Goal: Transaction & Acquisition: Purchase product/service

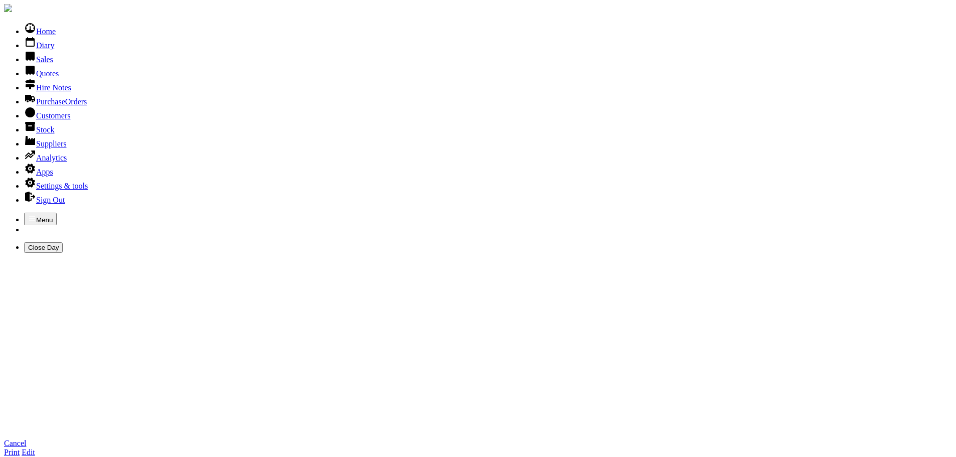
scroll to position [151, 0]
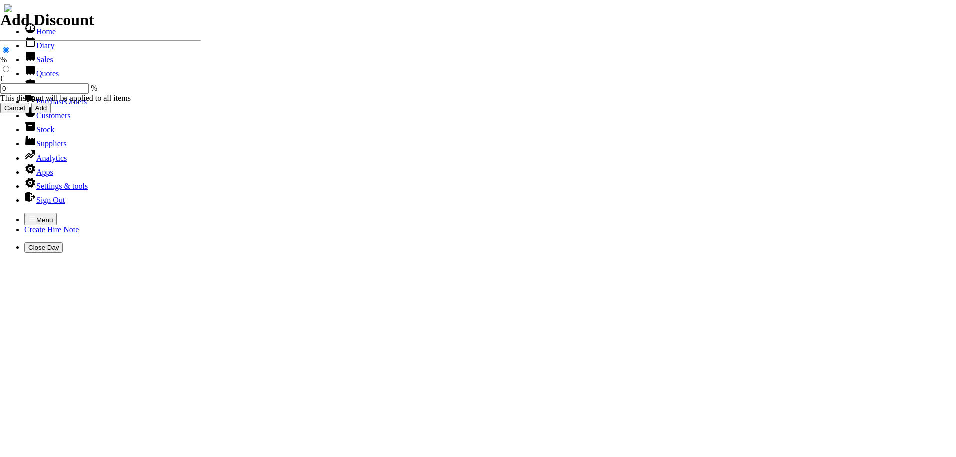
select select "HO"
click at [28, 214] on icon "button" at bounding box center [32, 218] width 8 height 8
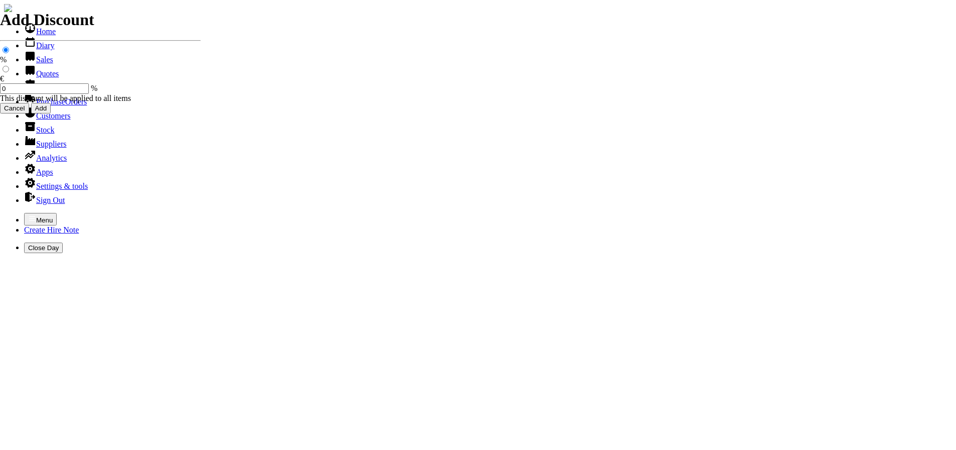
click at [43, 92] on link "Hire Notes" at bounding box center [47, 87] width 47 height 9
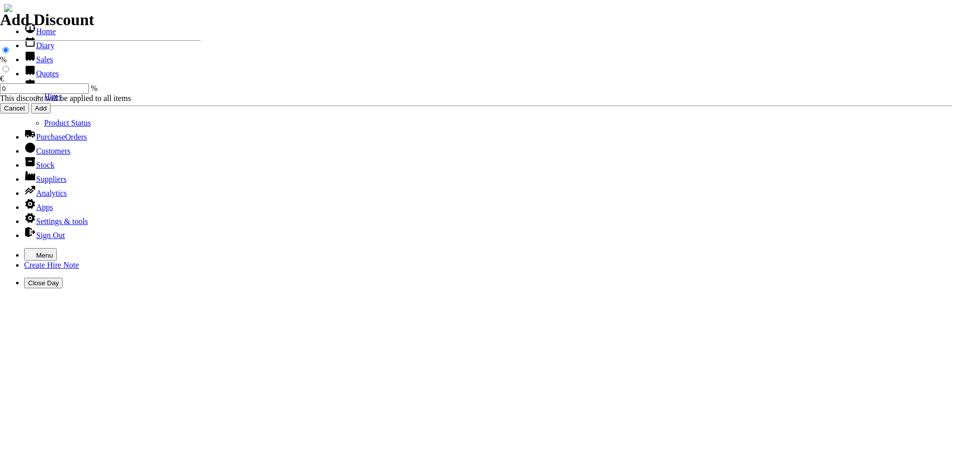
click at [44, 101] on link "Hires" at bounding box center [53, 96] width 18 height 9
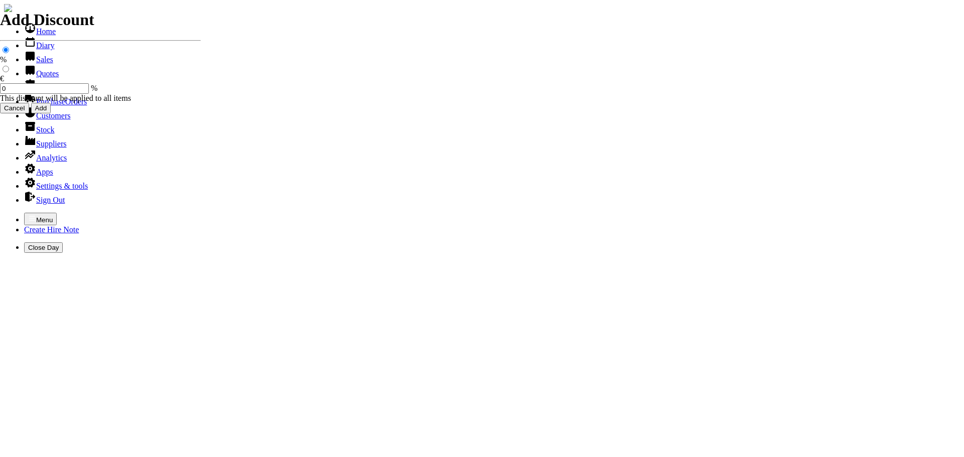
type input "KILDARE COU"
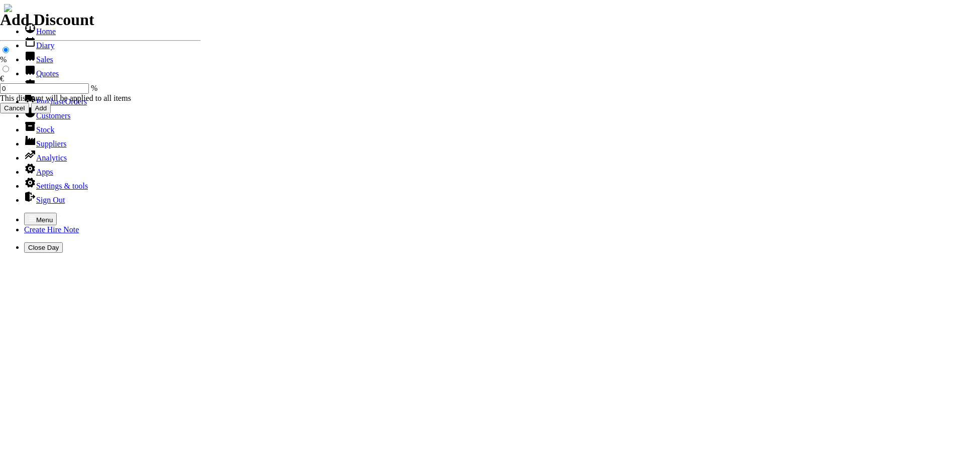
type input "DAVE"
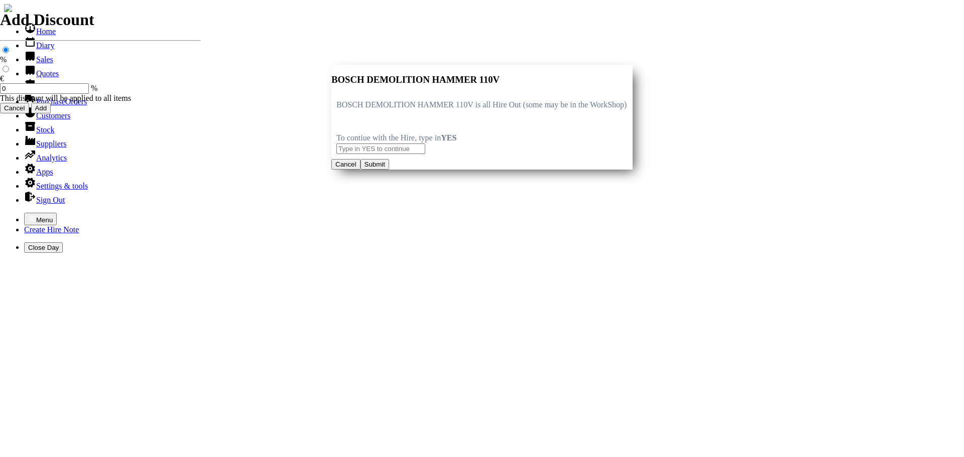
type input "BOSCH DEMOLITION HAMMER 110V"
click at [347, 154] on input "text" at bounding box center [380, 149] width 89 height 11
type input "YES"
click at [389, 170] on button "Submit" at bounding box center [374, 164] width 29 height 11
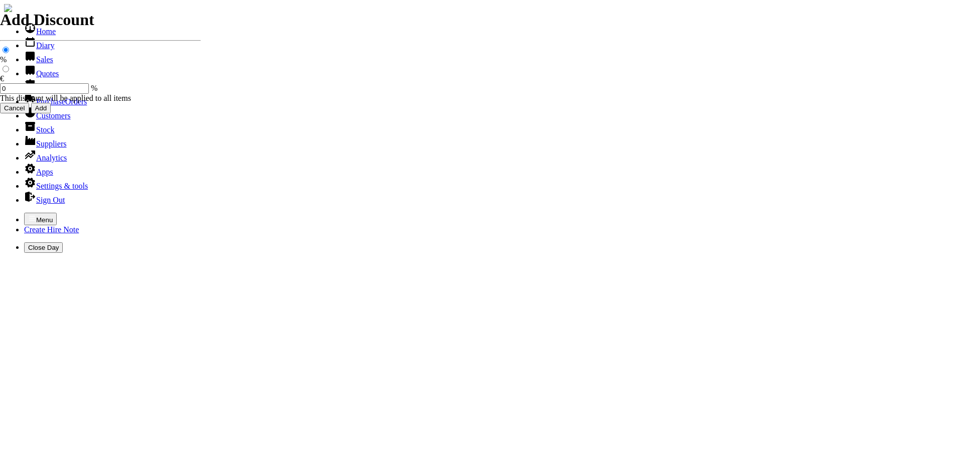
type input "40.00"
type input "BOSCH DEMOLITION HAMMER 110V C/W STEELS"
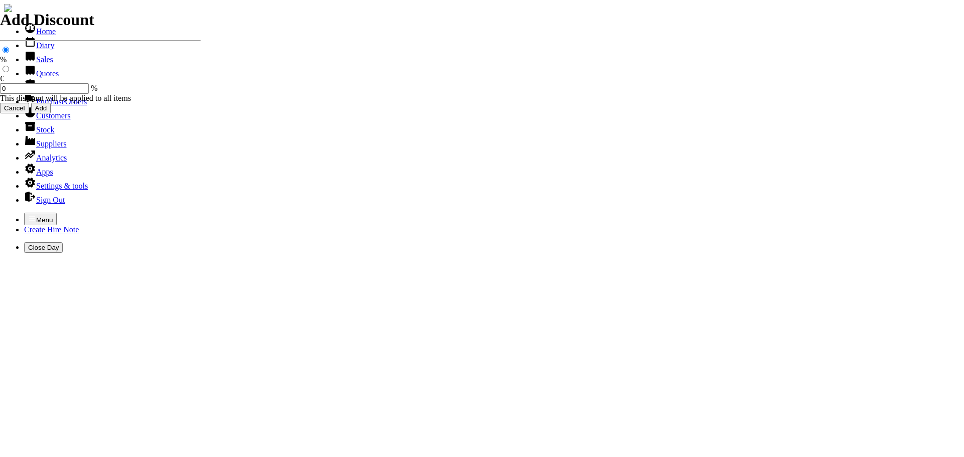
type input "[DATE]"
type input "440000725"
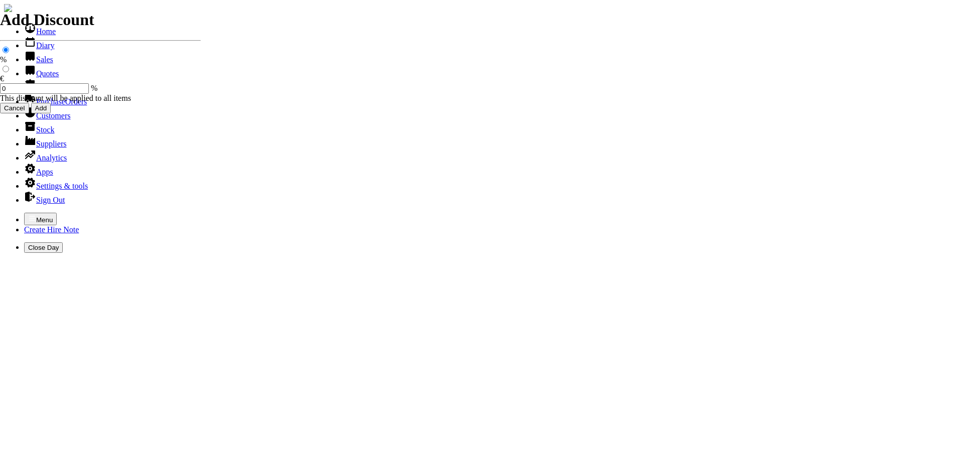
type input "dcarty@kildarecoco.ie"
type input "DAVID CARTY"
select select "HO"
click at [29, 216] on icon "button" at bounding box center [32, 218] width 6 height 5
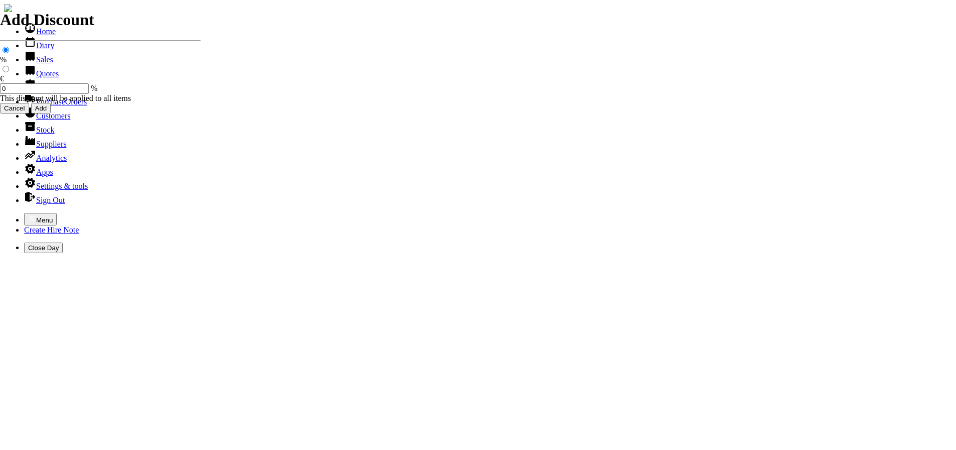
click at [30, 64] on link "Sales" at bounding box center [38, 59] width 29 height 9
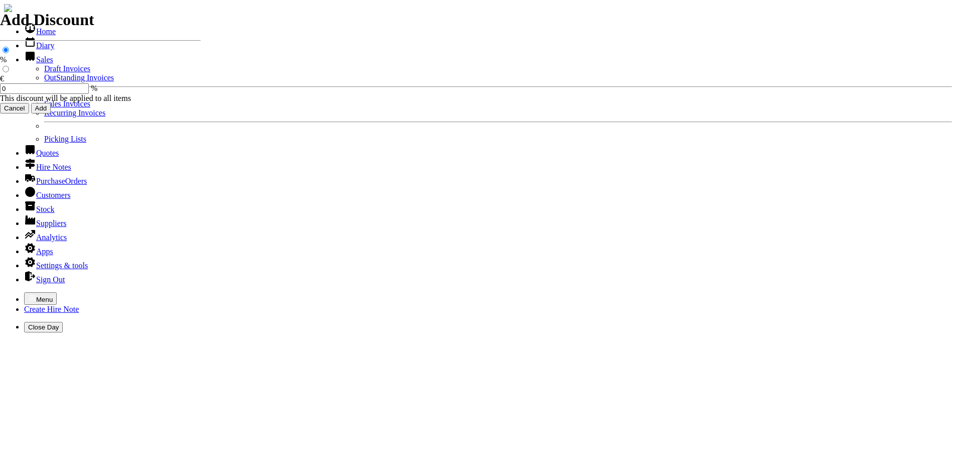
click at [44, 82] on link "OutStanding Invoices" at bounding box center [79, 77] width 70 height 9
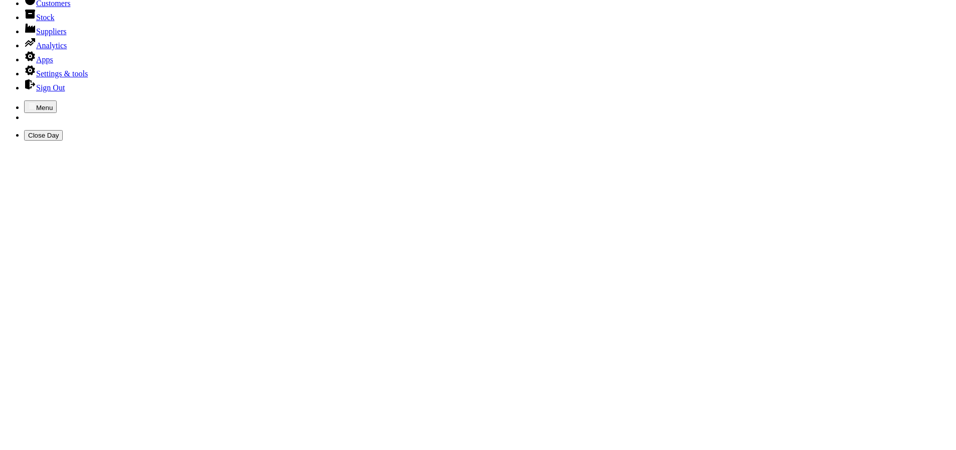
scroll to position [50, 0]
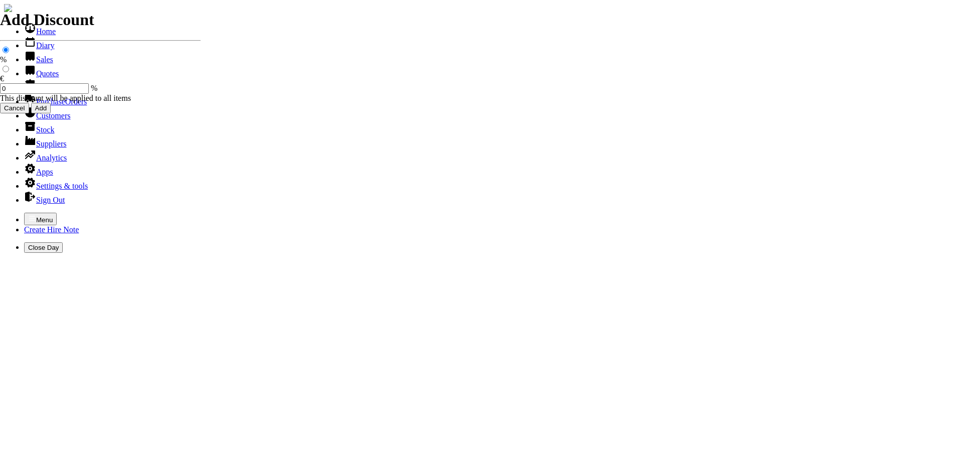
select select "HO"
click at [28, 214] on icon "button" at bounding box center [32, 218] width 8 height 8
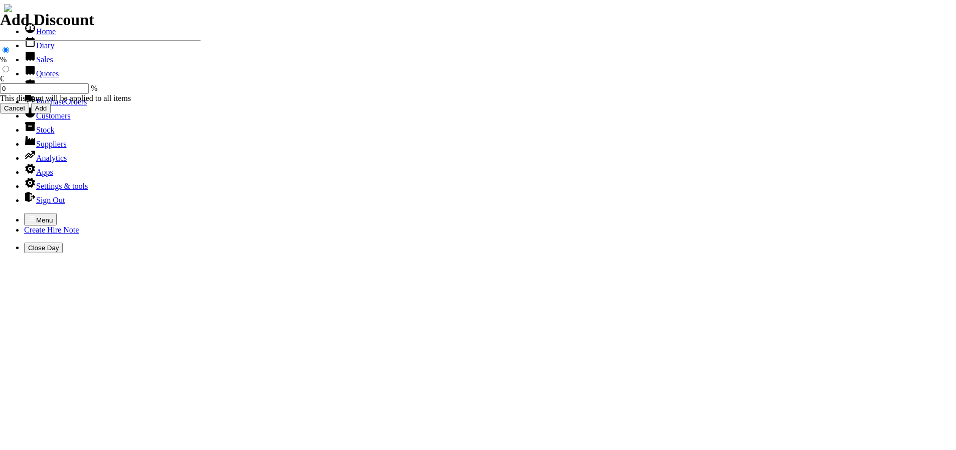
click at [36, 64] on link "Sales" at bounding box center [38, 59] width 29 height 9
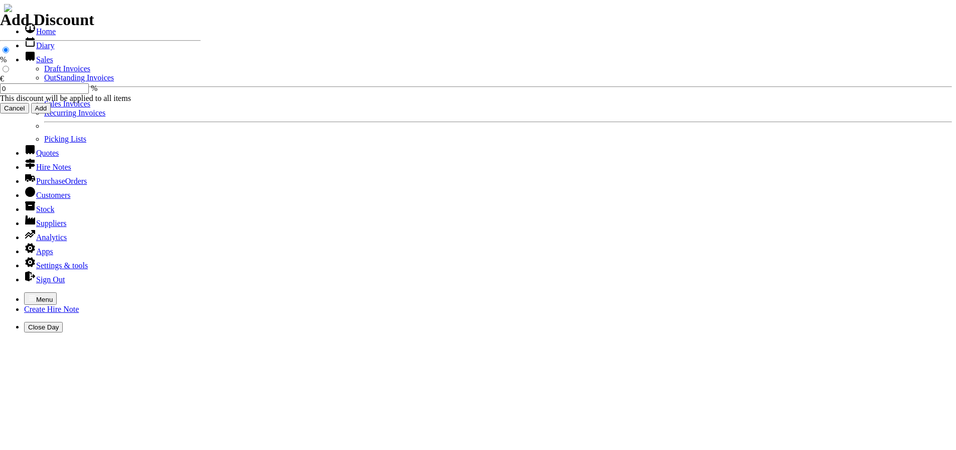
click at [44, 82] on link "OutStanding Invoices" at bounding box center [79, 77] width 70 height 9
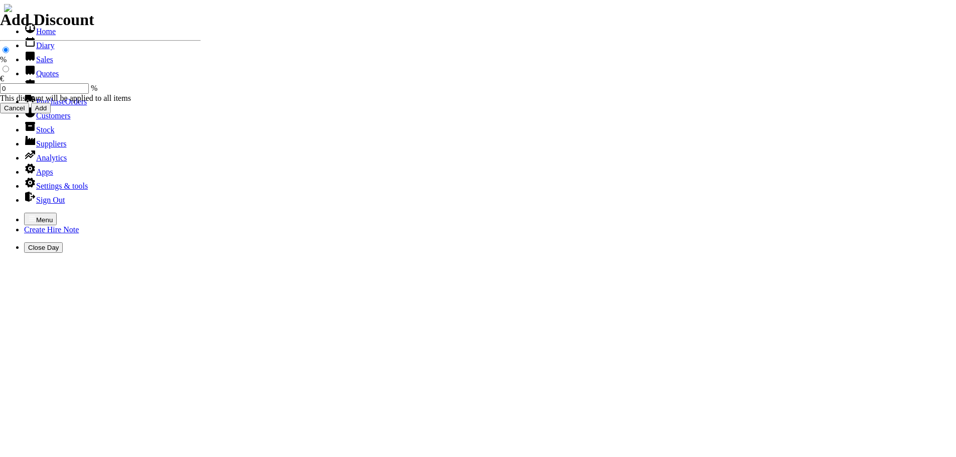
select select "HO"
click at [28, 214] on icon "button" at bounding box center [32, 218] width 8 height 8
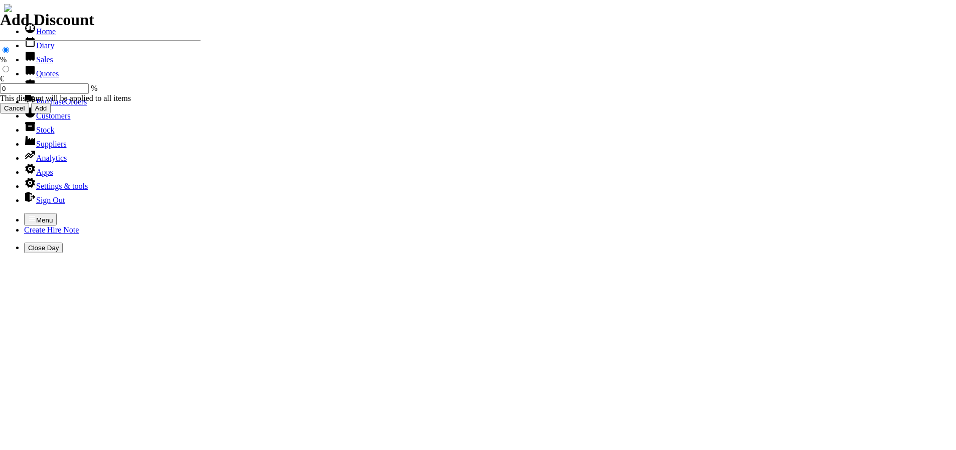
click at [29, 64] on link "Sales" at bounding box center [38, 59] width 29 height 9
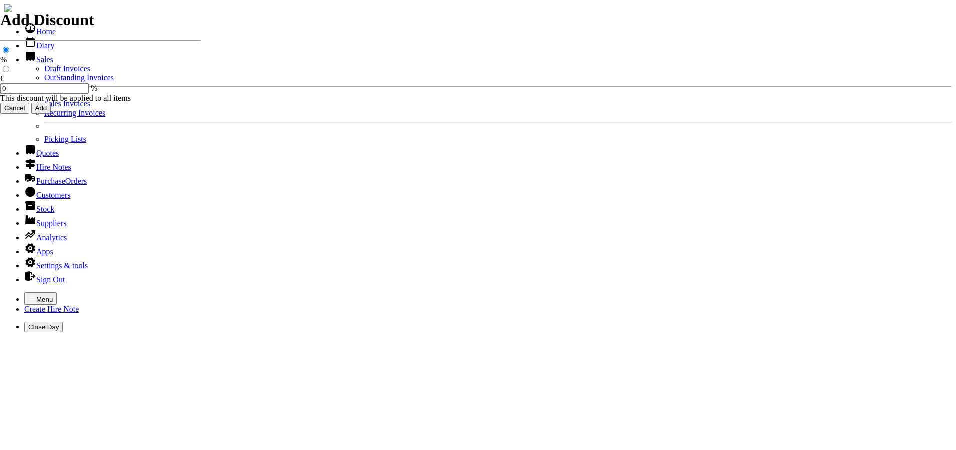
click at [44, 108] on link "Sales Invoices" at bounding box center [67, 103] width 46 height 9
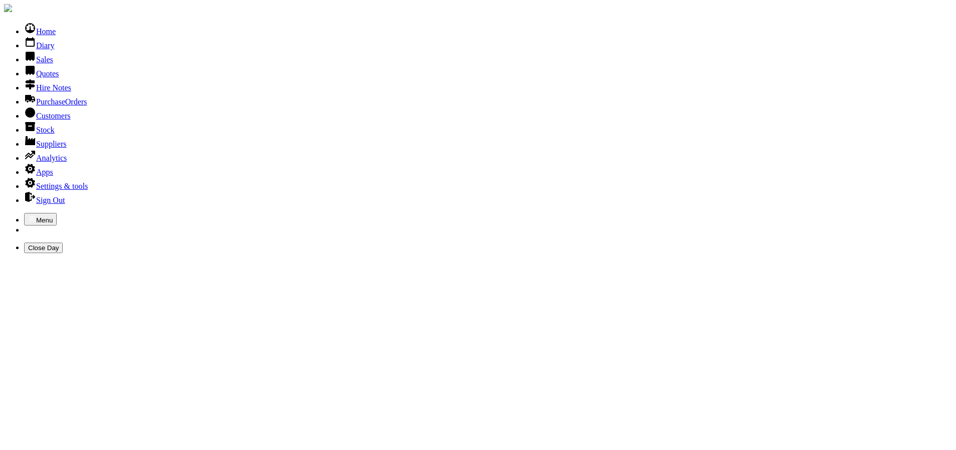
click at [36, 120] on link "Customers" at bounding box center [47, 115] width 46 height 9
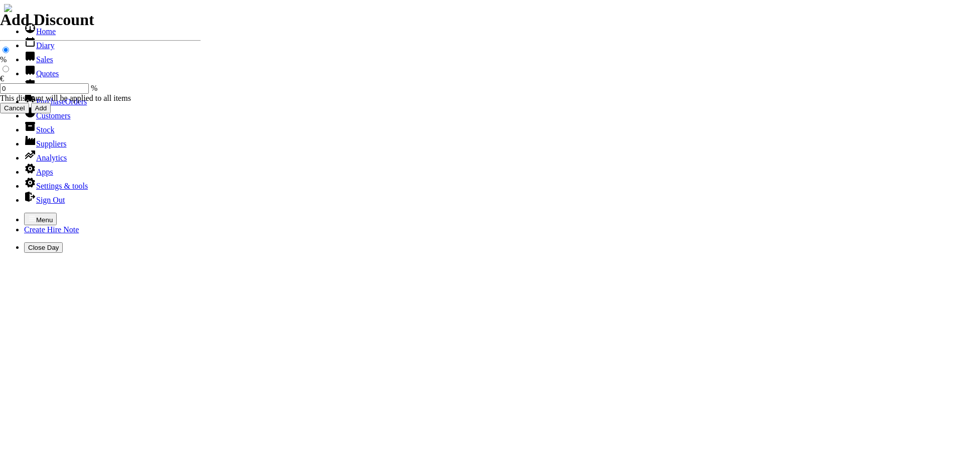
select select "HO"
type input "K"
type input "SC"
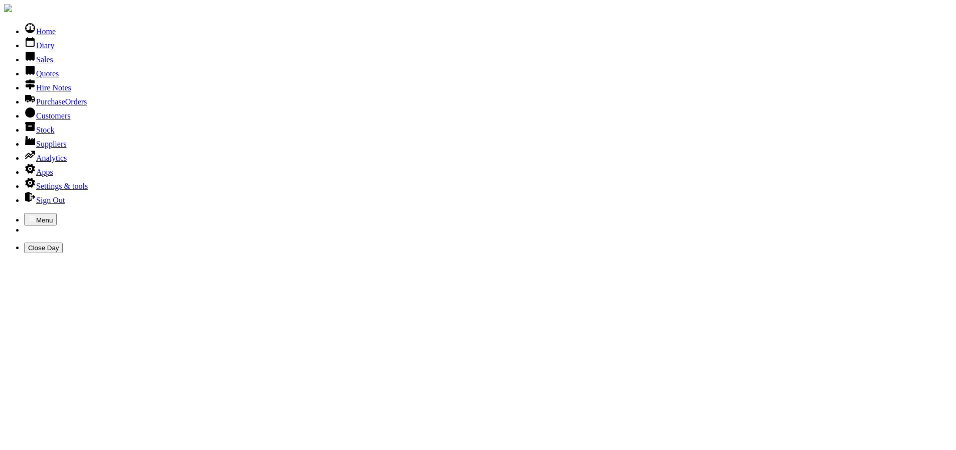
type input "S"
type input "SCHOIL B"
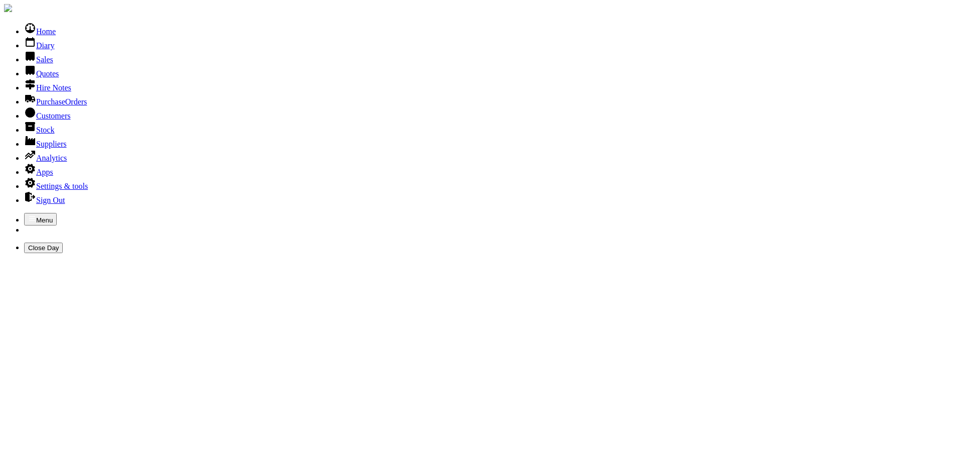
type input "SCHOIL BHRIDE"
type input "S"
type input "SCHOOL BRIDE"
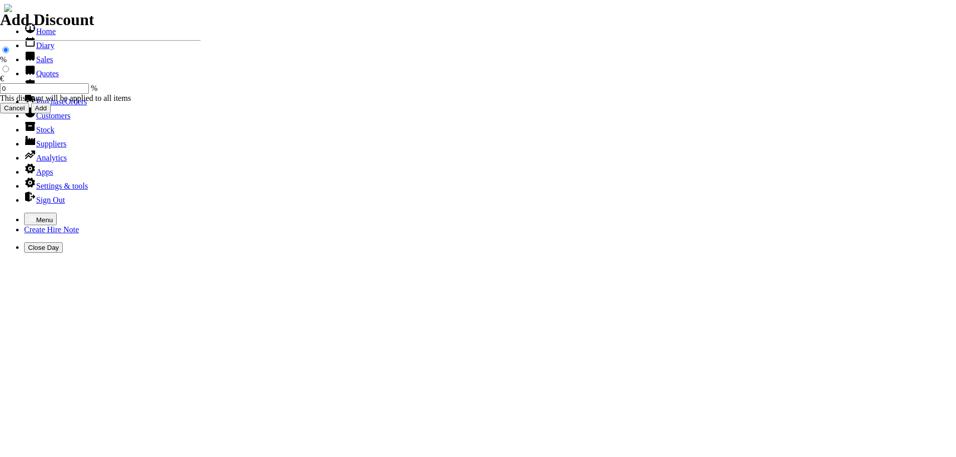
select select "HO"
click at [28, 214] on icon "button" at bounding box center [32, 218] width 8 height 8
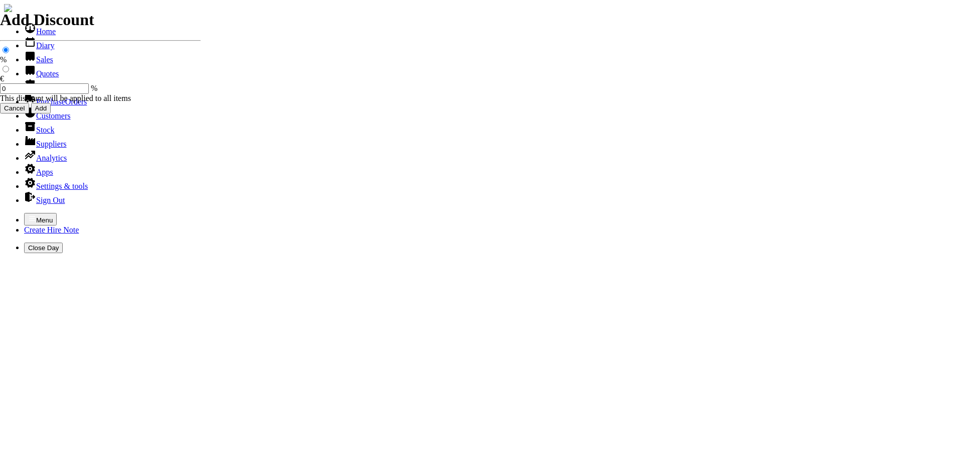
click at [38, 120] on link "Customers" at bounding box center [47, 115] width 46 height 9
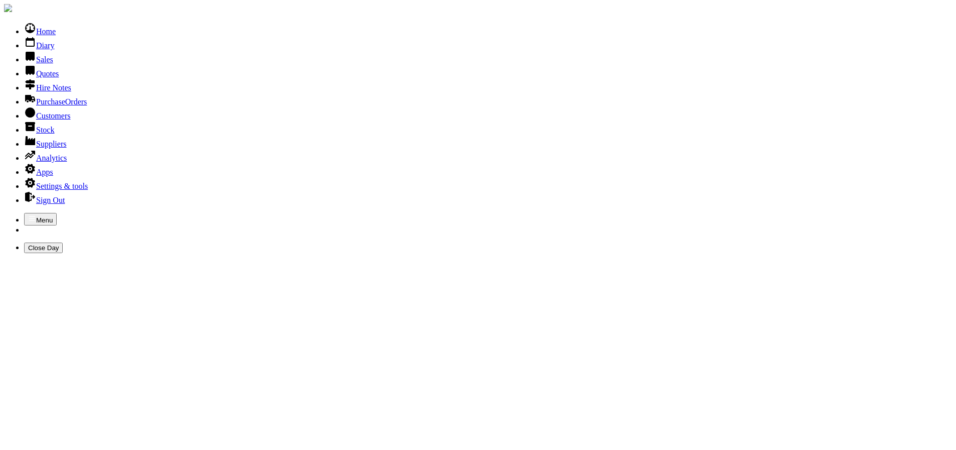
type input "JOE KENNEDY"
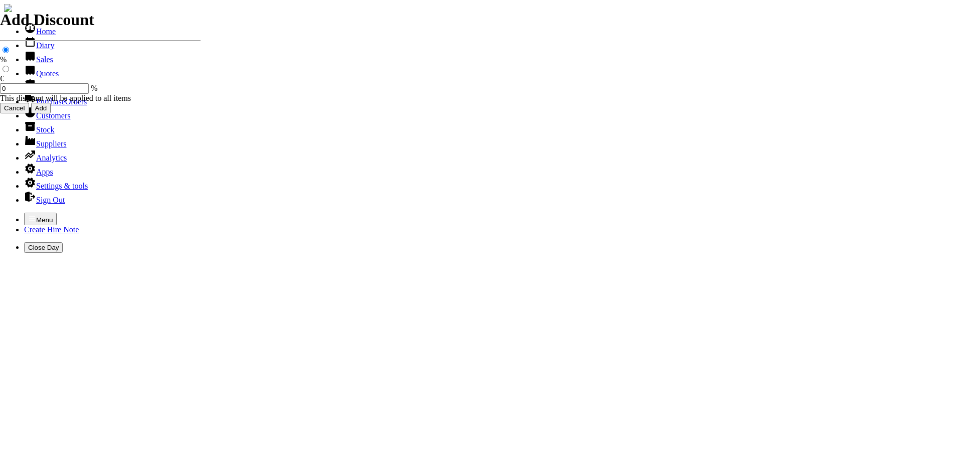
select select "HO"
click at [28, 214] on icon "button" at bounding box center [32, 218] width 8 height 8
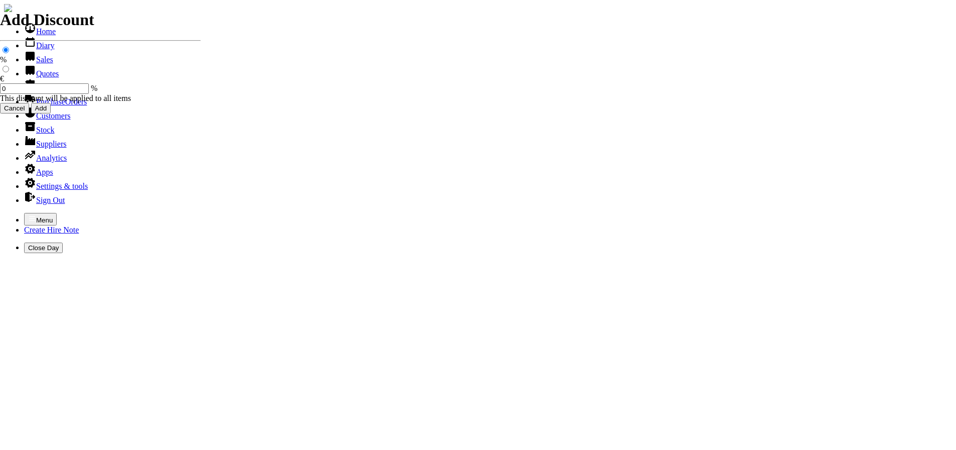
click at [38, 64] on link "Sales" at bounding box center [38, 59] width 29 height 9
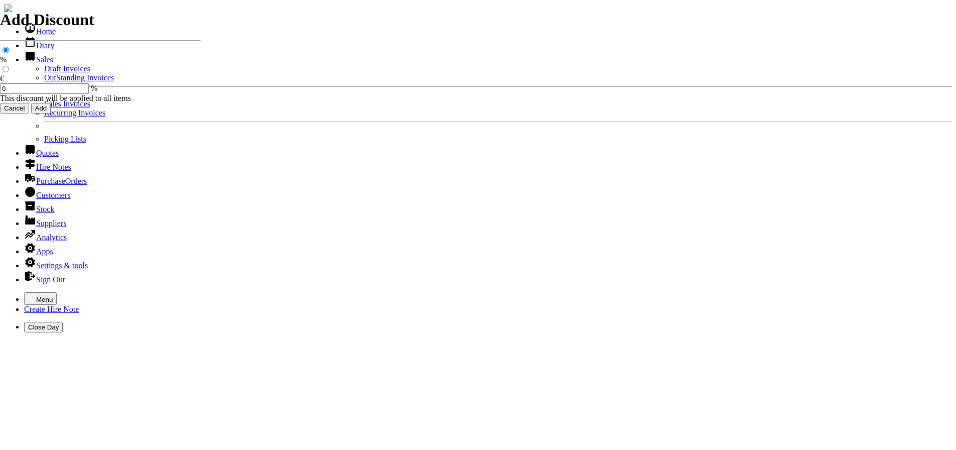
click at [46, 108] on link "Sales Invoices" at bounding box center [67, 103] width 46 height 9
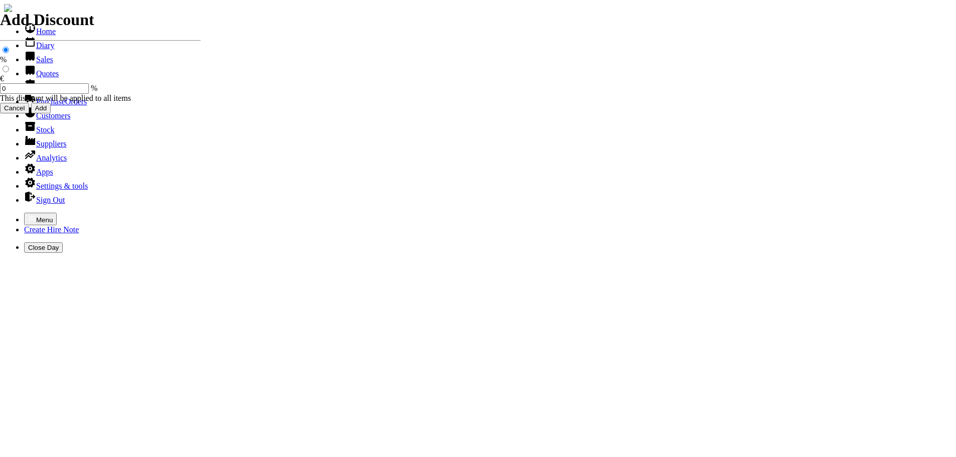
select select "HO"
type input "SCOIL"
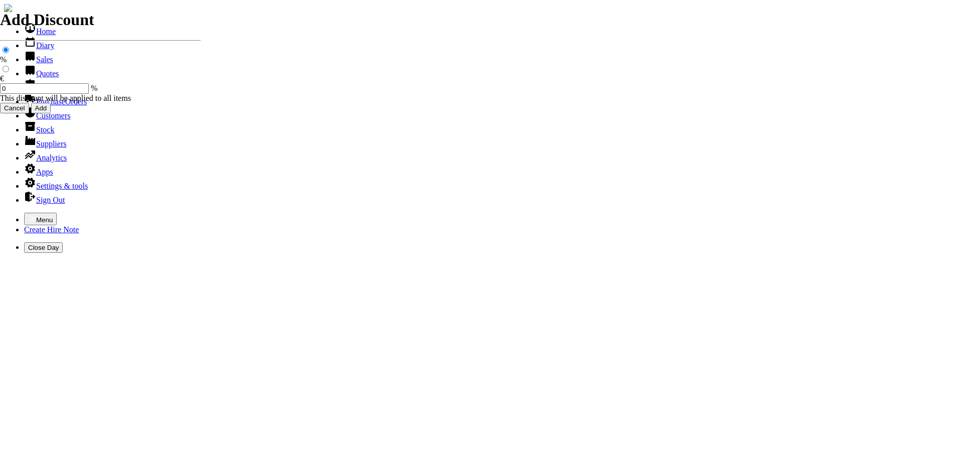
type input "spurious goods"
type input "s"
type input "POWERWASHER [PERSON_NAME] FOR GUN & O RING"
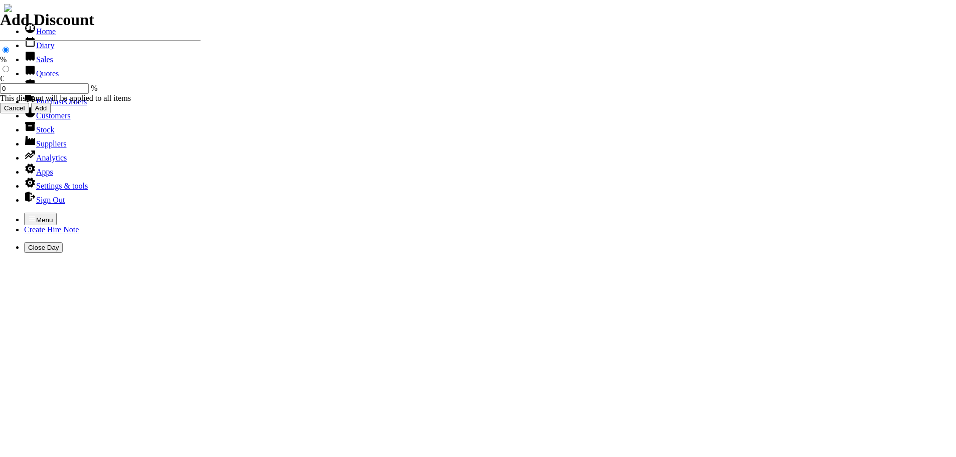
type input "35.00"
type input "TADAS"
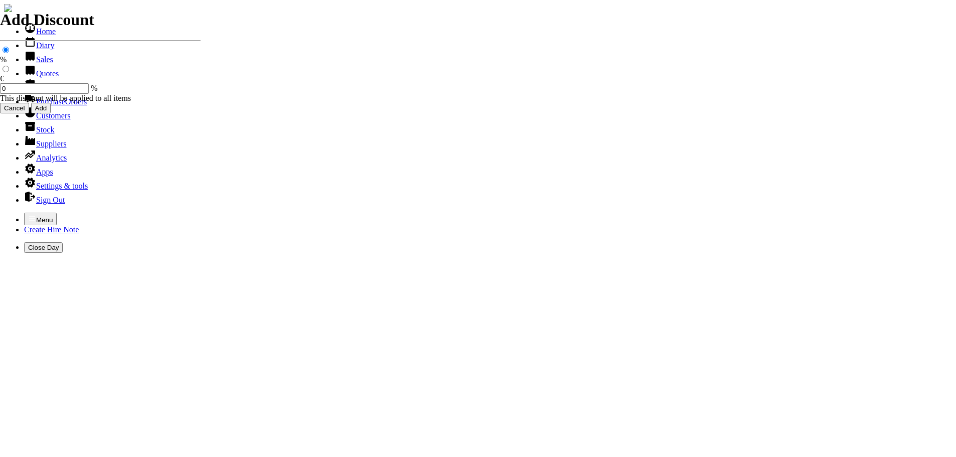
type input "101475"
type input "[EMAIL_ADDRESS][DOMAIN_NAME]"
type input "[PERSON_NAME]/ [PERSON_NAME]"
